Goal: Information Seeking & Learning: Learn about a topic

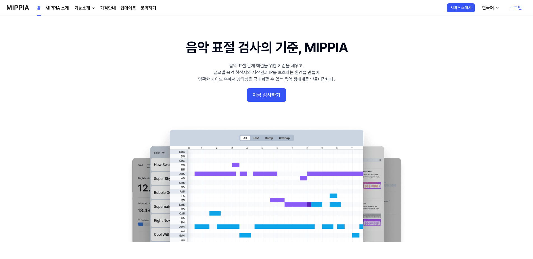
click at [455, 146] on 배너 "음악 표절 검사의 기준, MIPPIA 음악 표절 문제 해결을 위한 기준을 세우고, 글로벌 음악 창작자의 저작권과 IP를 보호하는 환경을 만들어…" at bounding box center [266, 139] width 403 height 203
click at [269, 89] on button "지금 검사하기" at bounding box center [266, 94] width 39 height 13
click at [109, 6] on link "가격안내" at bounding box center [108, 8] width 16 height 7
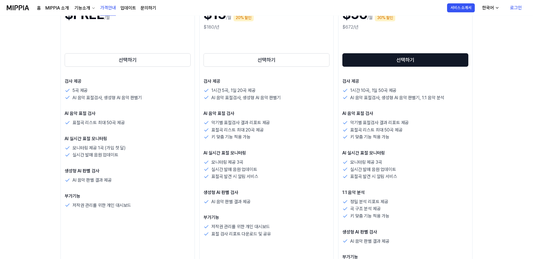
scroll to position [112, 0]
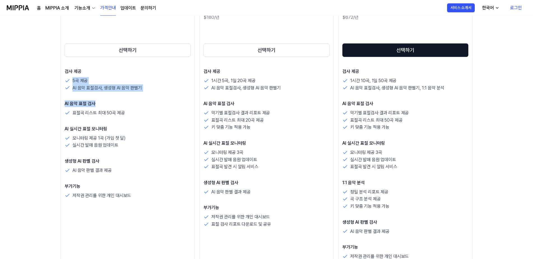
drag, startPoint x: 128, startPoint y: 72, endPoint x: 149, endPoint y: 101, distance: 35.6
click at [149, 101] on div "검사 제공 5곡 제공 AI 음악 표절검사, 생성형 AI 음악 판별기 AI 음악 표절 검사 표절곡 리스트 최대 50곡 제공 AI 실시간 표절 모…" at bounding box center [128, 133] width 126 height 131
click at [149, 101] on p "AI 음악 표절 검사" at bounding box center [128, 103] width 126 height 7
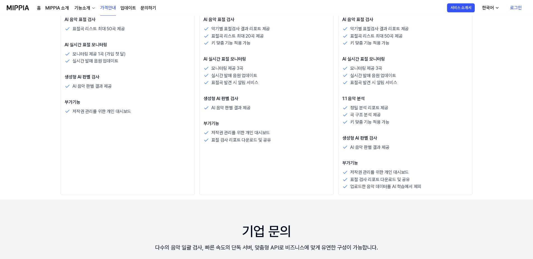
scroll to position [0, 0]
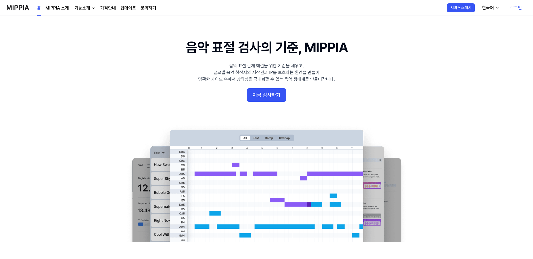
click at [409, 126] on img at bounding box center [266, 183] width 291 height 118
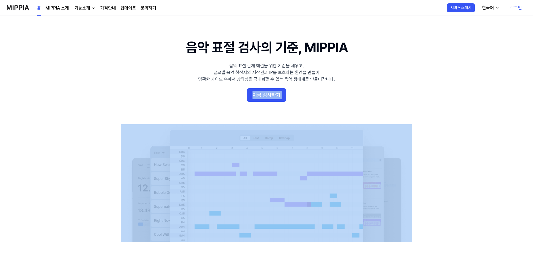
drag, startPoint x: 359, startPoint y: 93, endPoint x: 104, endPoint y: 65, distance: 255.7
click at [104, 65] on 배너 "음악 표절 검사의 기준, MIPPIA 음악 표절 문제 해결을 위한 기준을 세우고, 글로벌 음악 창작자의 저작권과 IP를 보호하는 환경을 만들어…" at bounding box center [266, 139] width 403 height 203
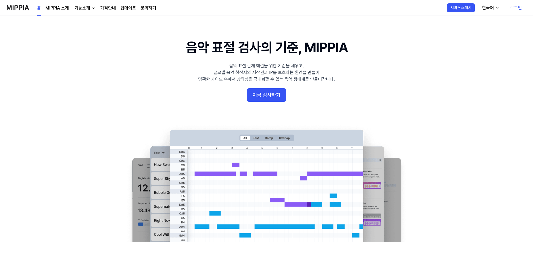
click at [342, 63] on 배너 "음악 표절 검사의 기준, MIPPIA 음악 표절 문제 해결을 위한 기준을 세우고, 글로벌 음악 창작자의 저작권과 IP를 보호하는 환경을 만들어…" at bounding box center [266, 139] width 403 height 203
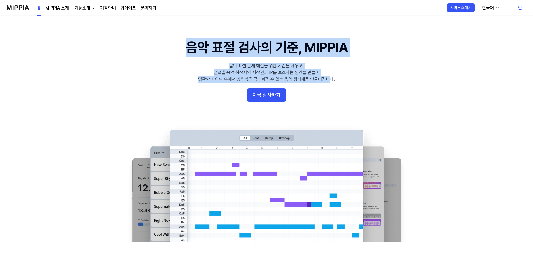
drag, startPoint x: 185, startPoint y: 48, endPoint x: 331, endPoint y: 91, distance: 152.1
click at [331, 91] on 배너 "음악 표절 검사의 기준, MIPPIA 음악 표절 문제 해결을 위한 기준을 세우고, 글로벌 음악 창작자의 저작권과 IP를 보호하는 환경을 만들어…" at bounding box center [266, 139] width 403 height 203
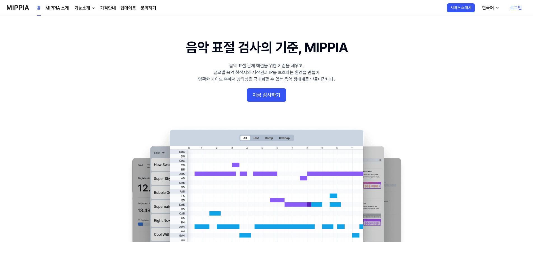
click at [464, 116] on 배너 "음악 표절 검사의 기준, MIPPIA 음악 표절 문제 해결을 위한 기준을 세우고, 글로벌 음악 창작자의 저작권과 IP를 보호하는 환경을 만들어…" at bounding box center [266, 139] width 403 height 203
